Goal: Transaction & Acquisition: Purchase product/service

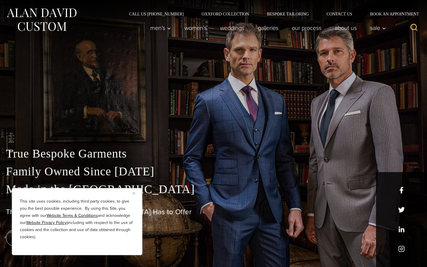
click at [136, 194] on button "Close" at bounding box center [135, 192] width 7 height 7
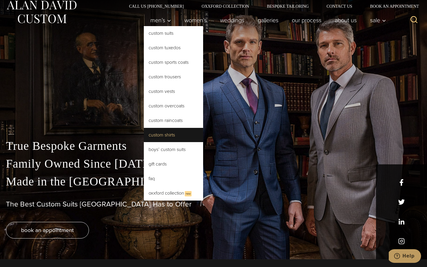
scroll to position [9, 0]
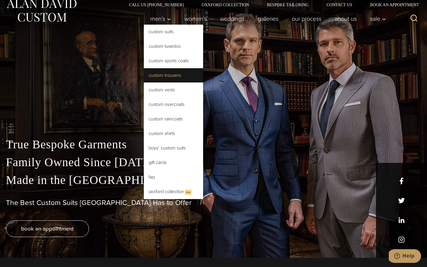
click at [167, 80] on link "Custom Trousers" at bounding box center [173, 75] width 59 height 14
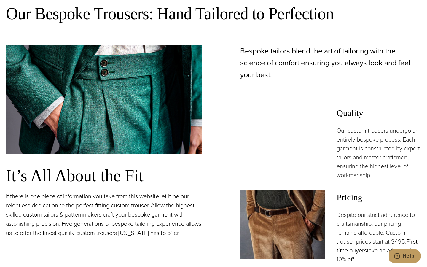
scroll to position [424, 0]
